Goal: Information Seeking & Learning: Learn about a topic

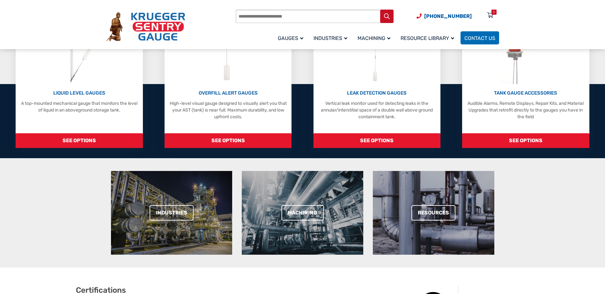
scroll to position [93, 0]
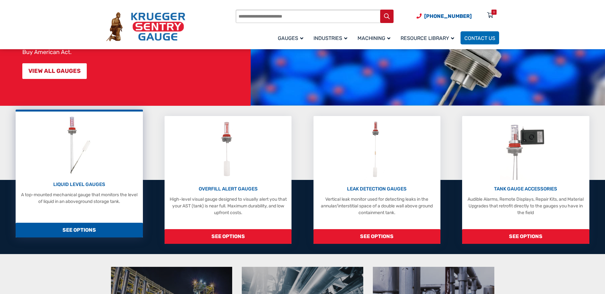
click at [87, 188] on div "LIQUID LEVEL GAUGES A top-mounted mechanical gauge that monitors the level of l…" at bounding box center [79, 193] width 121 height 24
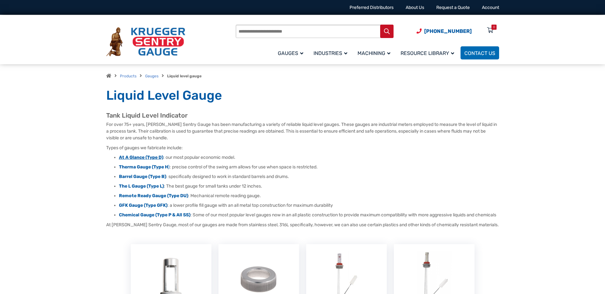
click at [143, 157] on strong "At A Glance (Type D)" at bounding box center [141, 156] width 44 height 5
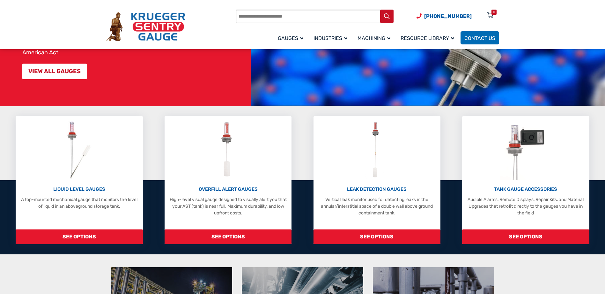
scroll to position [92, 0]
